Goal: Entertainment & Leisure: Consume media (video, audio)

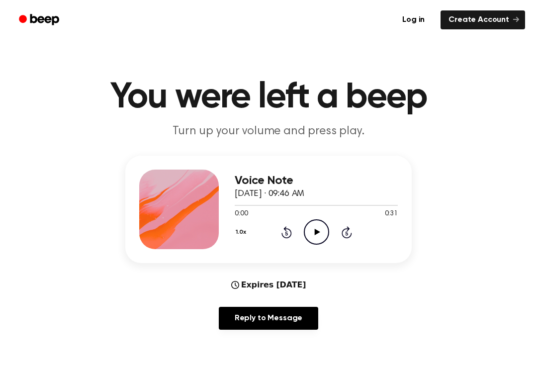
click at [312, 245] on div "Voice Note [DATE] · 09:46 AM 0:00 0:31 Your browser does not support the [objec…" at bounding box center [316, 210] width 163 height 80
click at [315, 240] on icon "Play Audio" at bounding box center [316, 231] width 25 height 25
click at [320, 234] on icon "Pause Audio" at bounding box center [316, 231] width 25 height 25
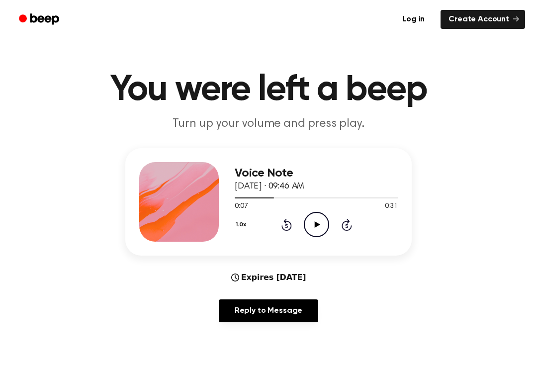
click at [281, 230] on icon "Rewind 5 seconds" at bounding box center [286, 225] width 11 height 13
click at [355, 228] on div "1.0x Rewind 5 seconds Play Audio Skip 5 seconds" at bounding box center [316, 224] width 163 height 25
click at [351, 225] on icon "Skip 5 seconds" at bounding box center [346, 224] width 11 height 13
click at [344, 228] on icon at bounding box center [347, 225] width 10 height 12
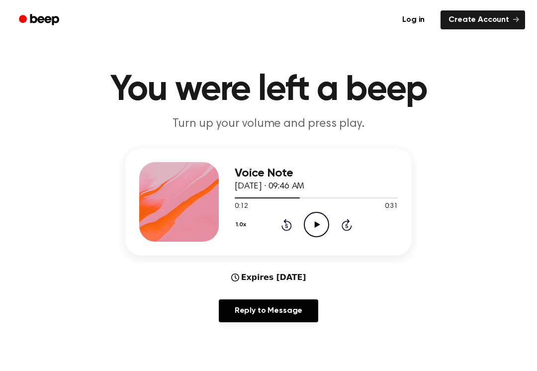
click at [346, 224] on icon "Skip 5 seconds" at bounding box center [346, 224] width 11 height 13
click at [342, 225] on icon at bounding box center [347, 225] width 10 height 12
click at [347, 223] on icon at bounding box center [347, 225] width 10 height 12
click at [354, 221] on div "1.0x Rewind 5 seconds Play Audio Skip 5 seconds" at bounding box center [316, 224] width 163 height 25
click at [352, 228] on icon "Skip 5 seconds" at bounding box center [346, 224] width 11 height 13
